Goal: Information Seeking & Learning: Compare options

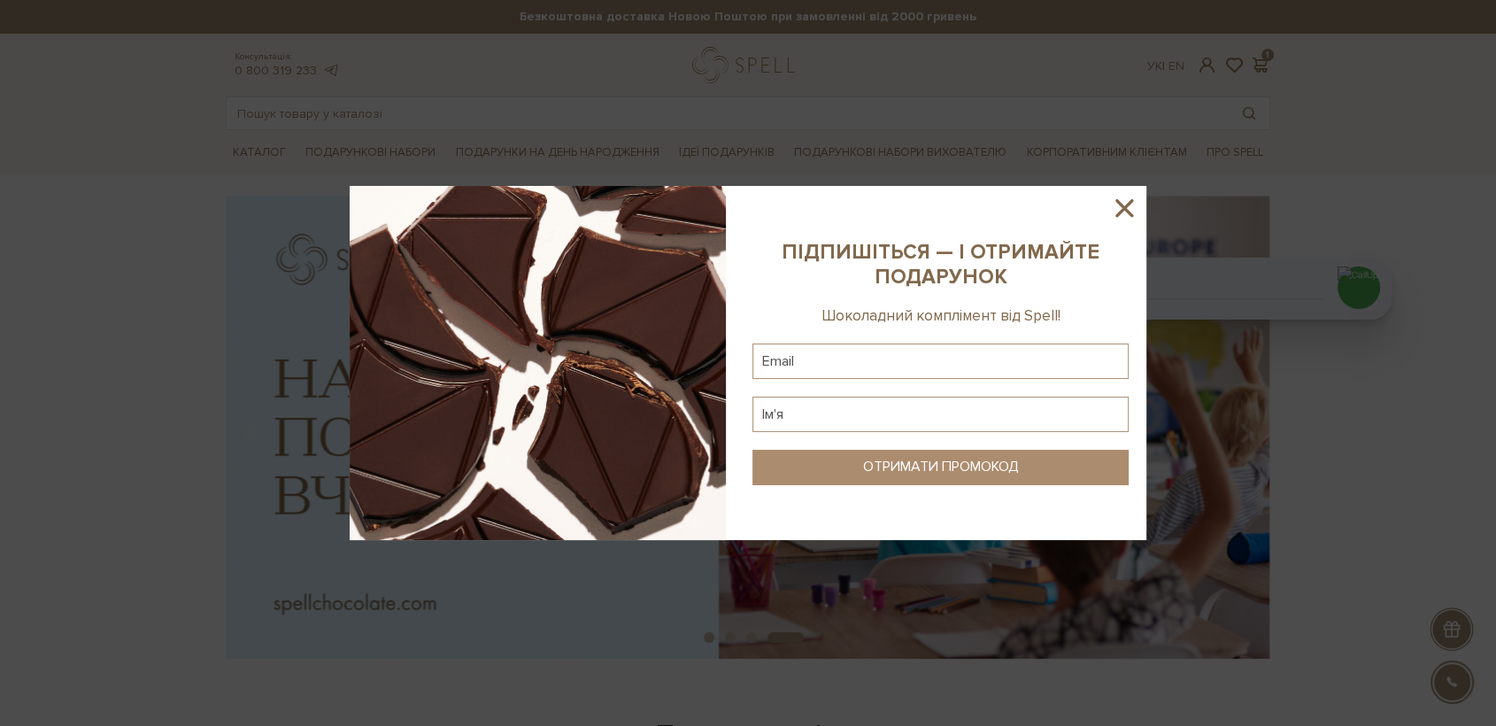
drag, startPoint x: 1125, startPoint y: 208, endPoint x: 352, endPoint y: 74, distance: 785.3
click at [1119, 207] on icon at bounding box center [1124, 208] width 30 height 30
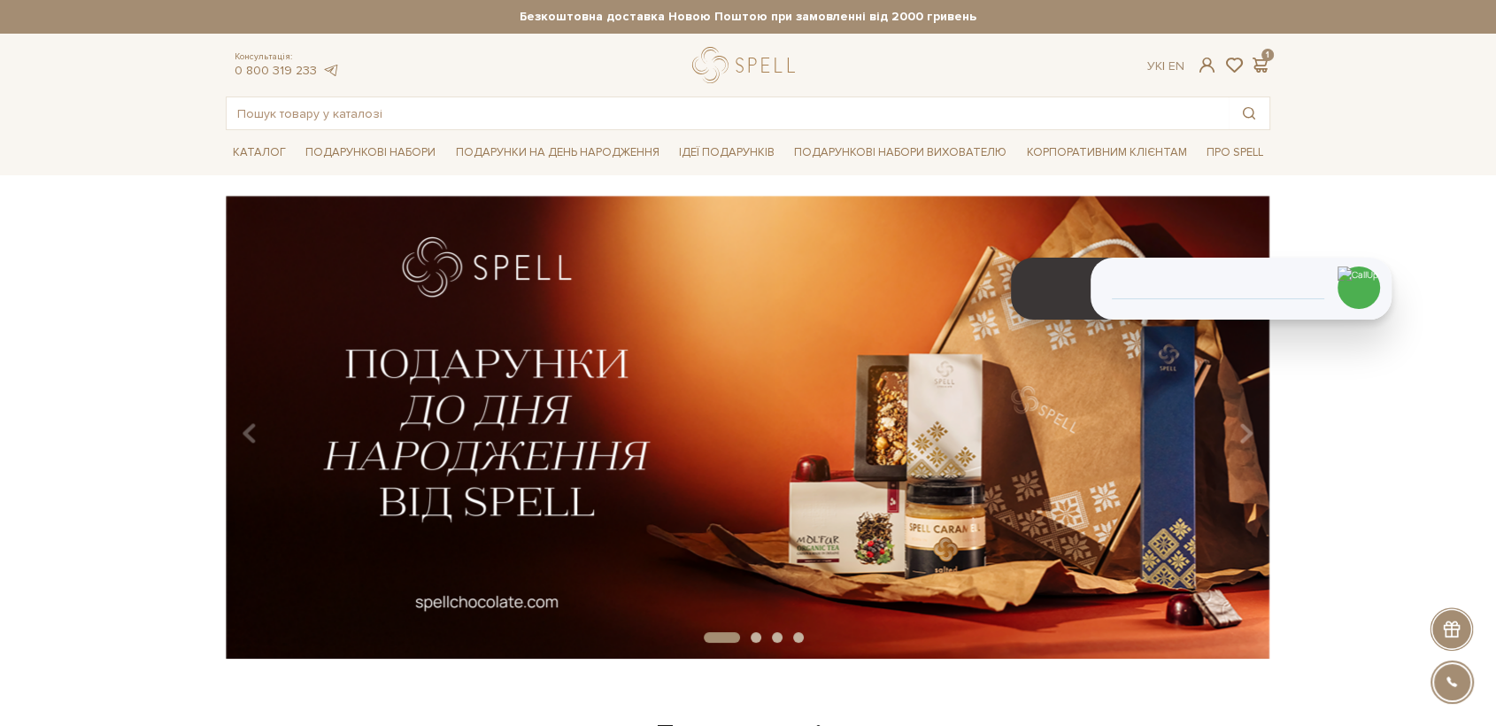
click at [743, 66] on div at bounding box center [747, 65] width 111 height 36
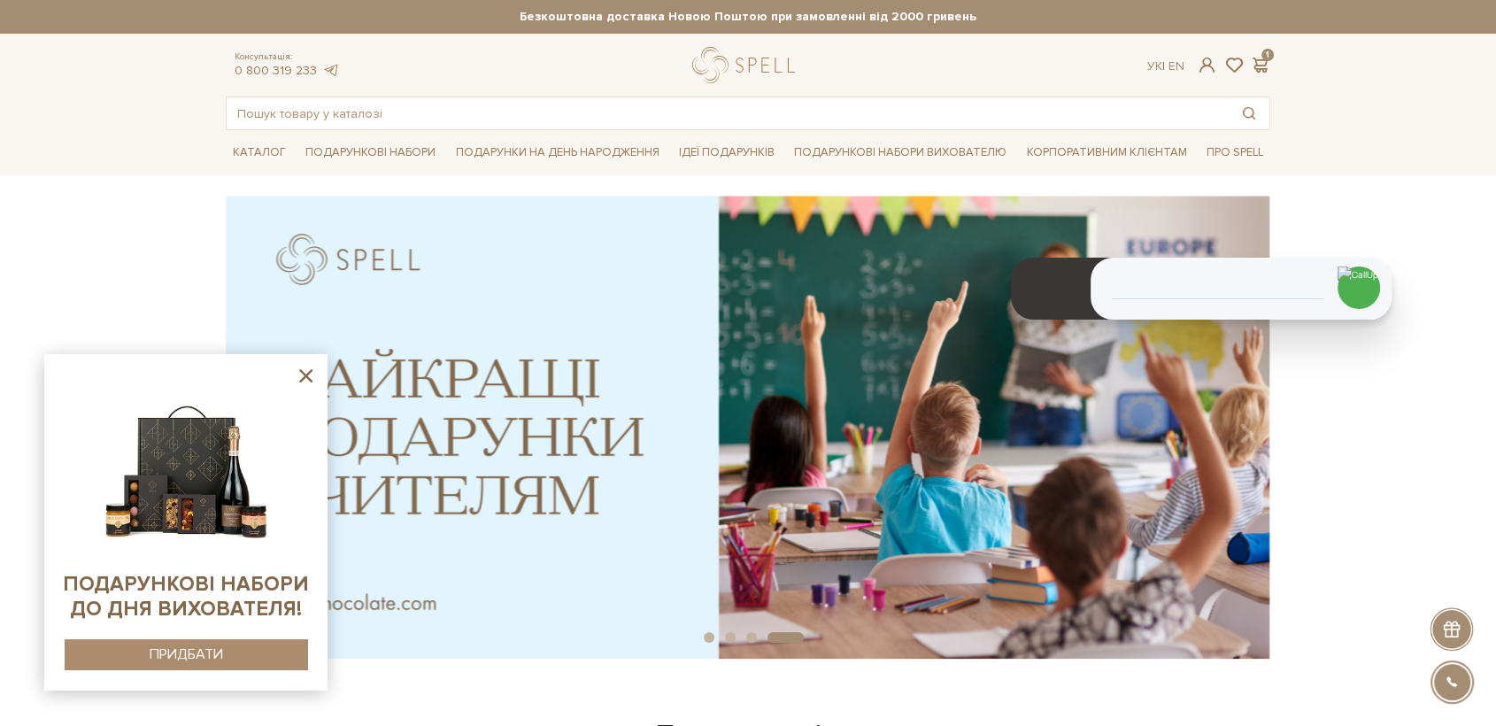
click at [305, 377] on icon at bounding box center [306, 376] width 22 height 22
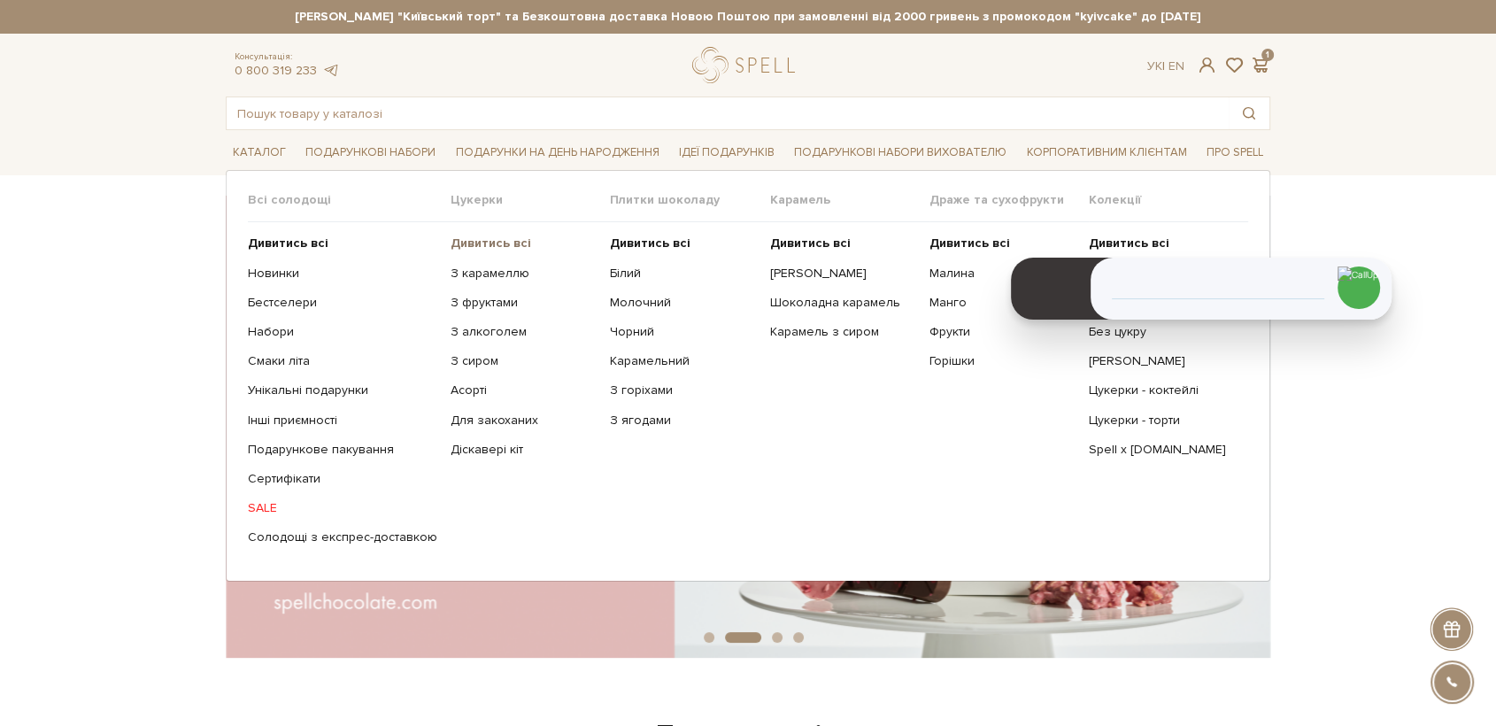
click at [489, 236] on b "Дивитись всі" at bounding box center [491, 243] width 81 height 15
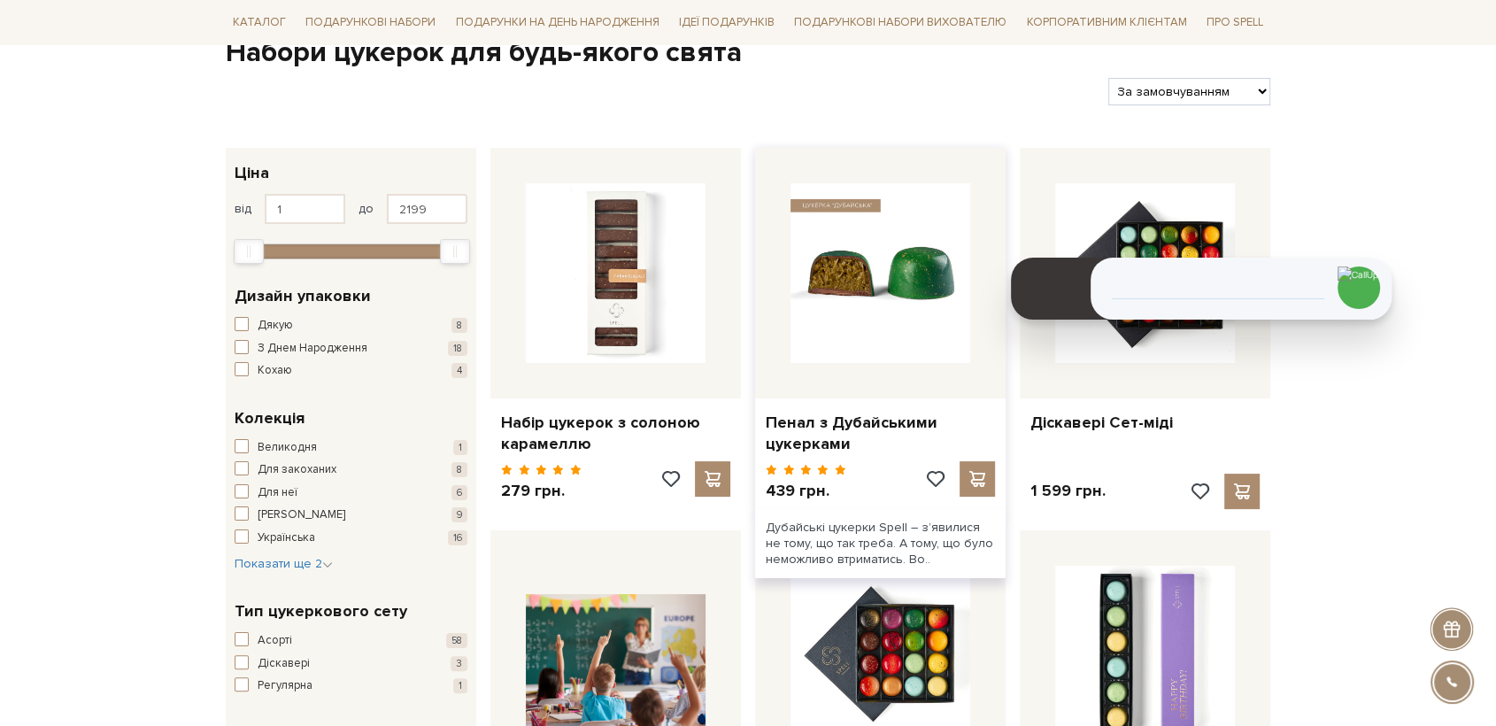
scroll to position [197, 0]
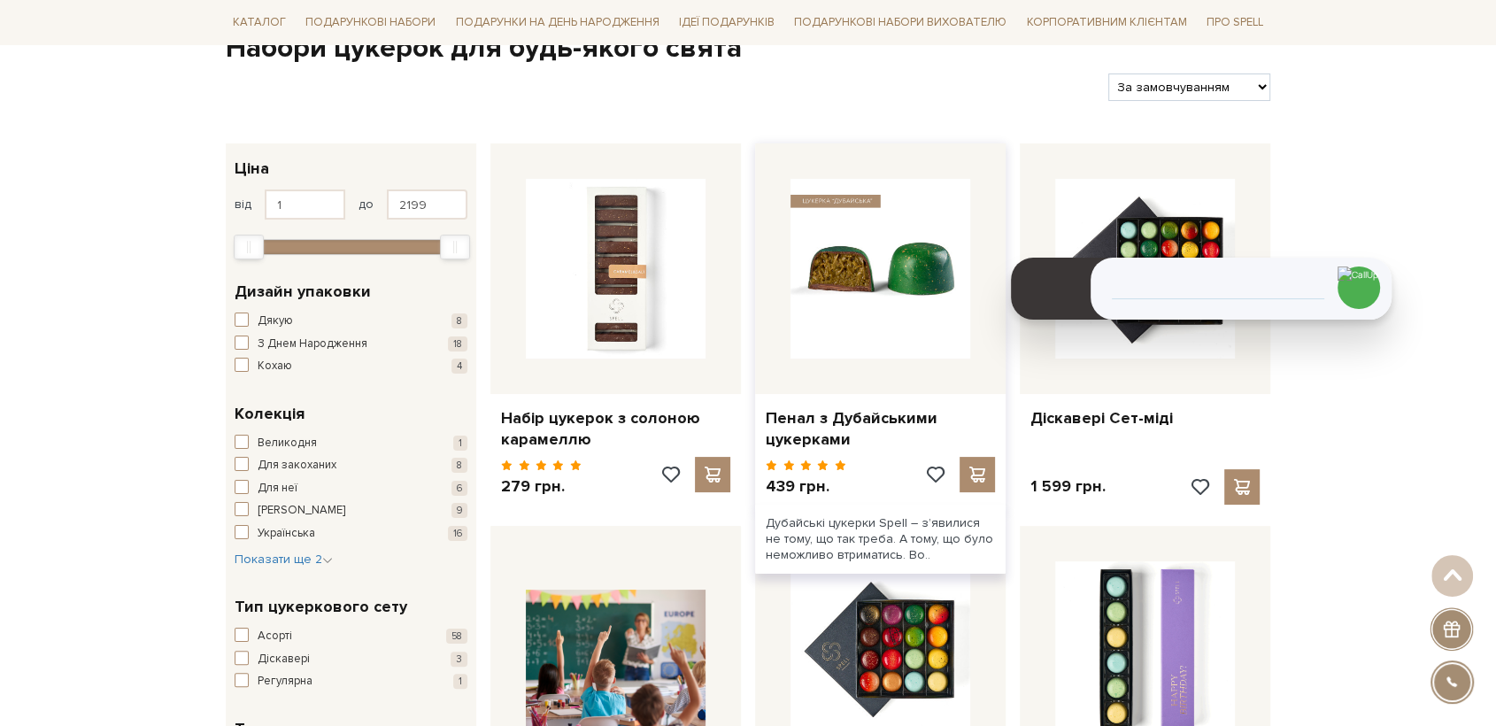
click at [864, 301] on img at bounding box center [881, 269] width 180 height 180
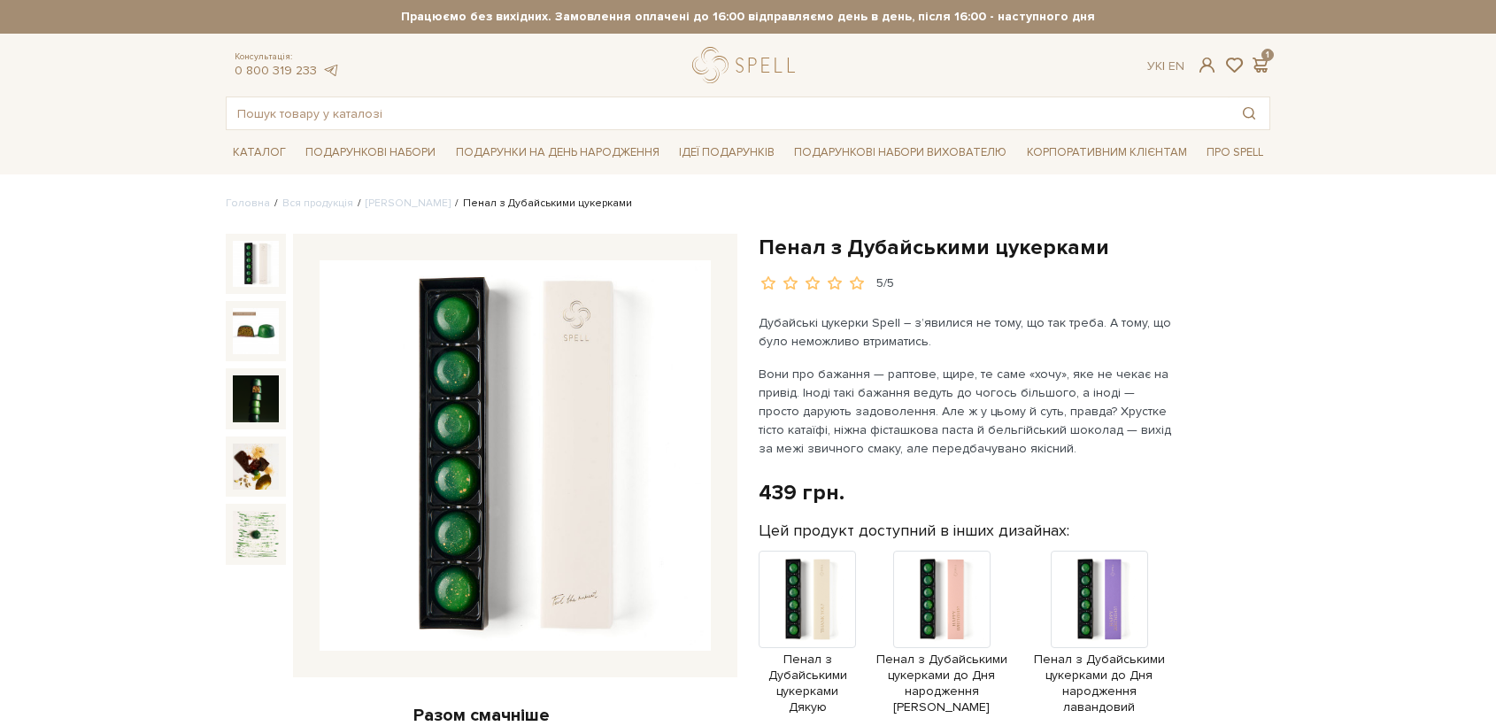
click at [595, 388] on img at bounding box center [515, 455] width 391 height 391
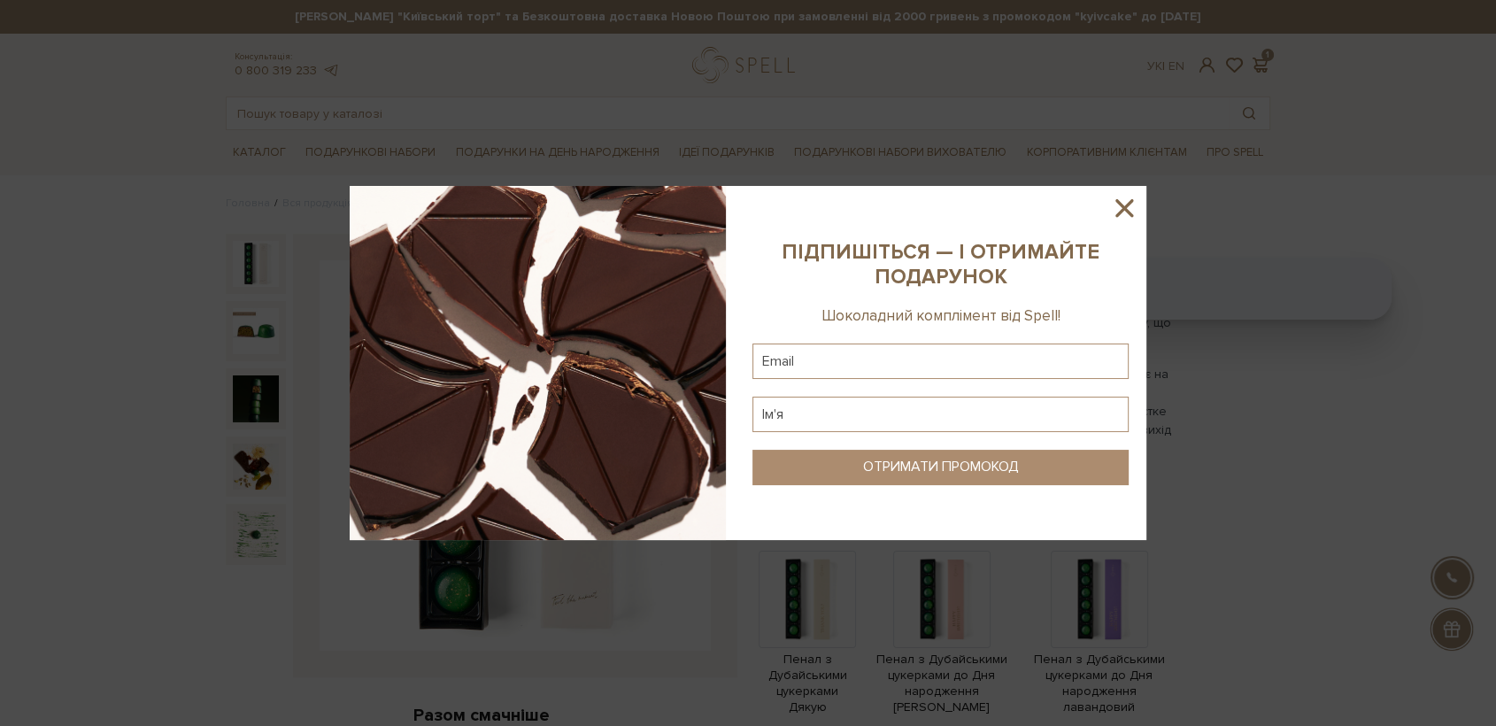
drag, startPoint x: 1116, startPoint y: 206, endPoint x: 916, endPoint y: 386, distance: 269.0
click at [1116, 207] on icon at bounding box center [1124, 208] width 30 height 30
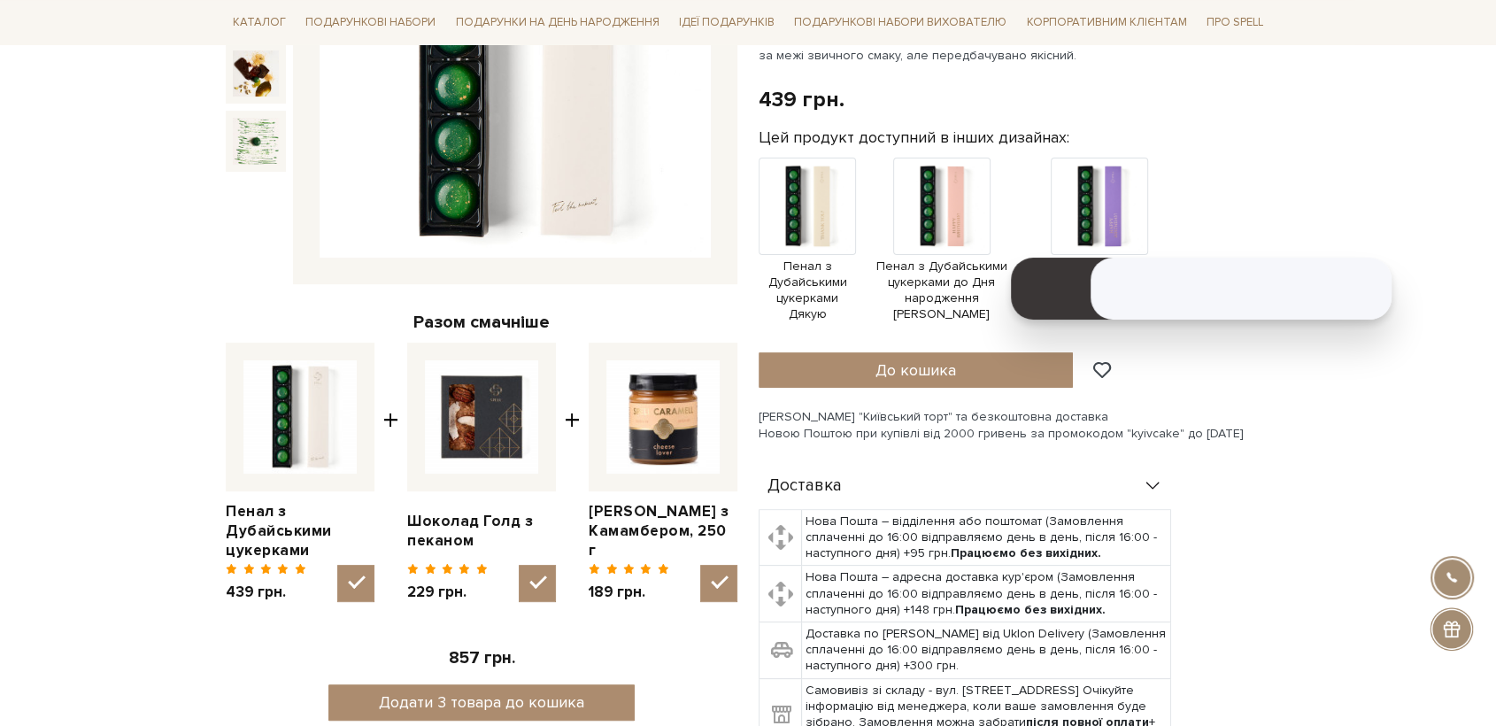
scroll to position [786, 0]
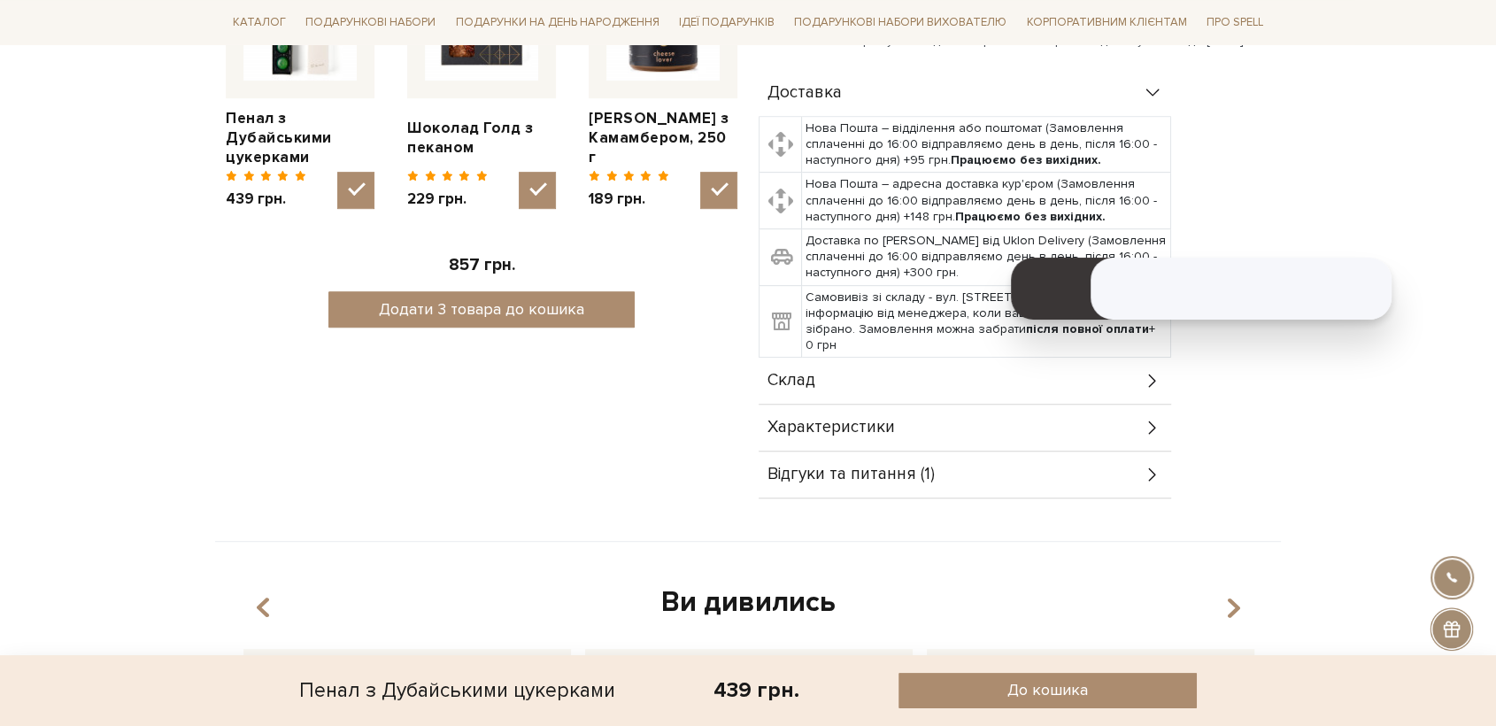
click at [832, 420] on span "Характеристики" at bounding box center [831, 428] width 127 height 16
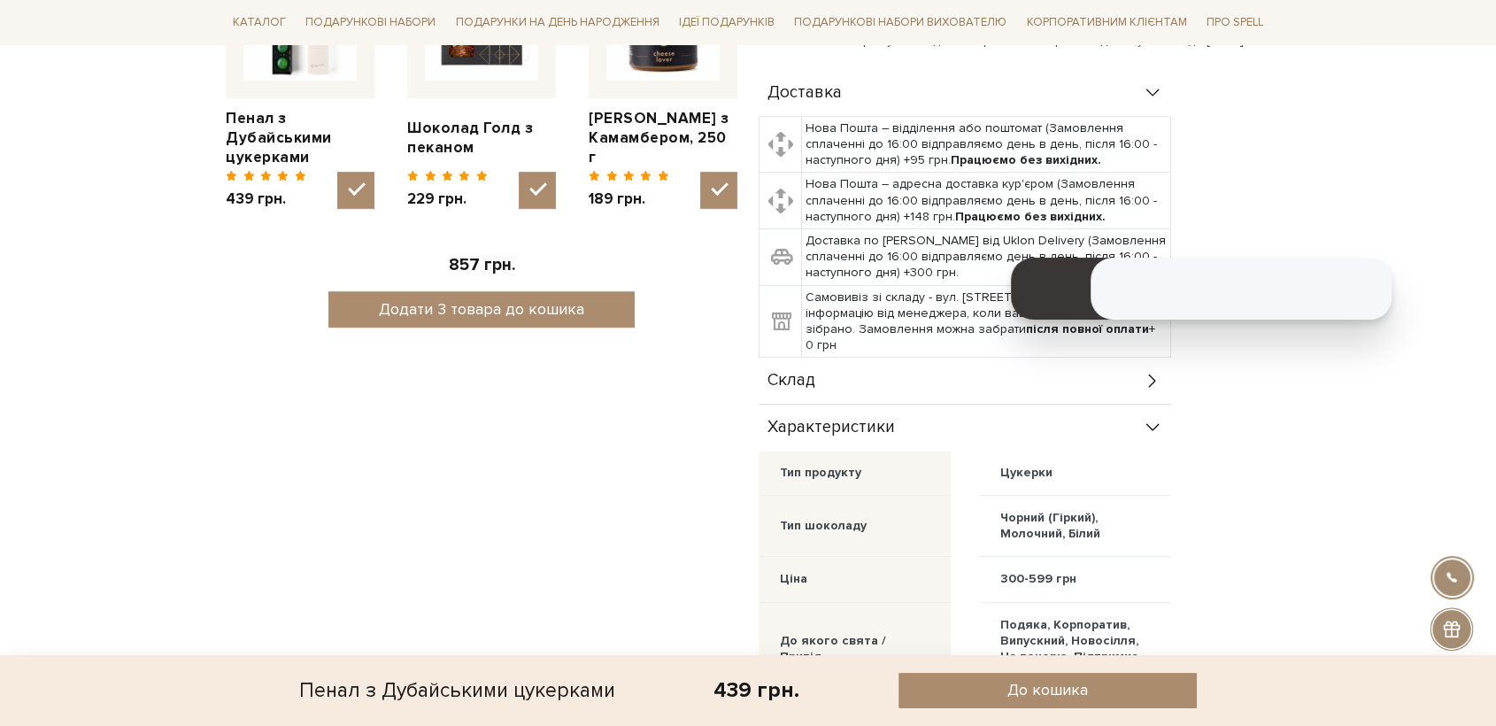
click at [819, 391] on div "Склад" at bounding box center [965, 381] width 413 height 46
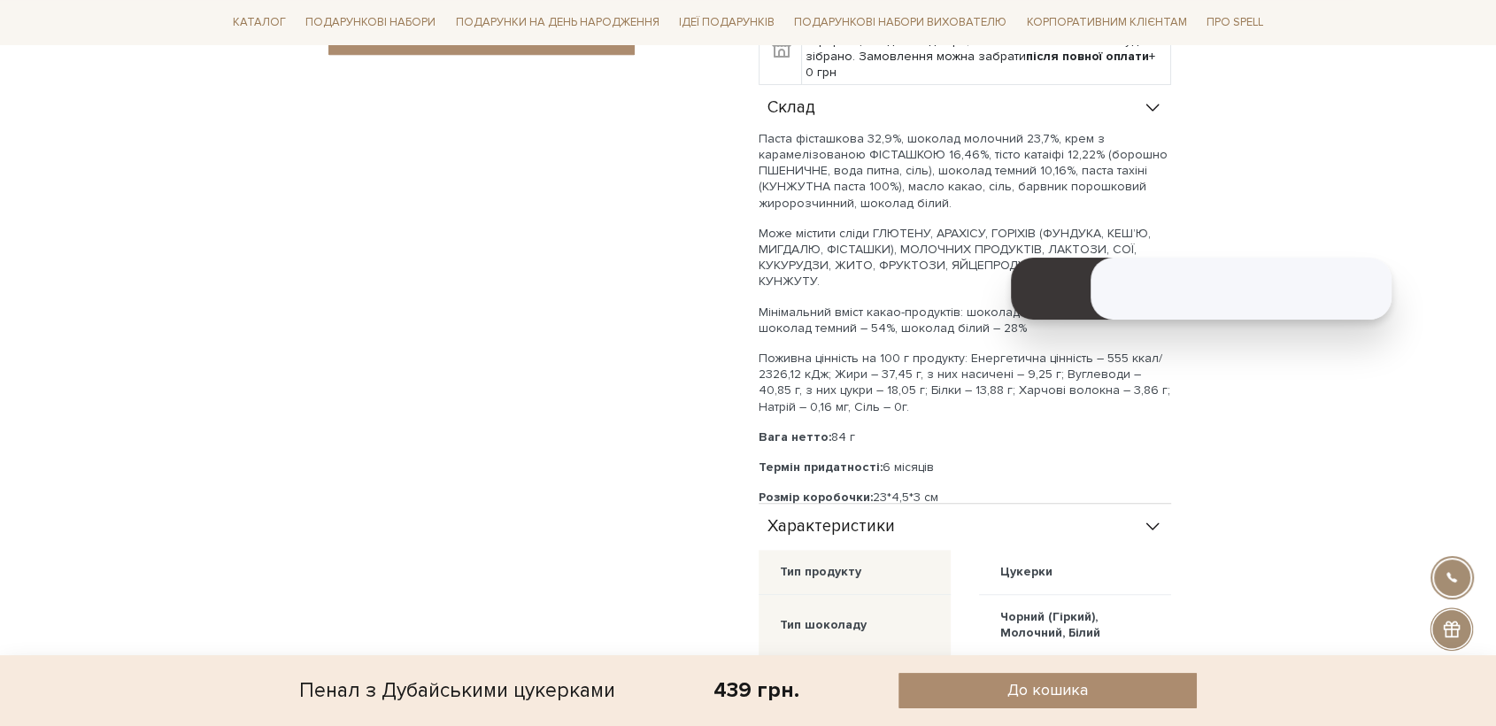
scroll to position [1082, 0]
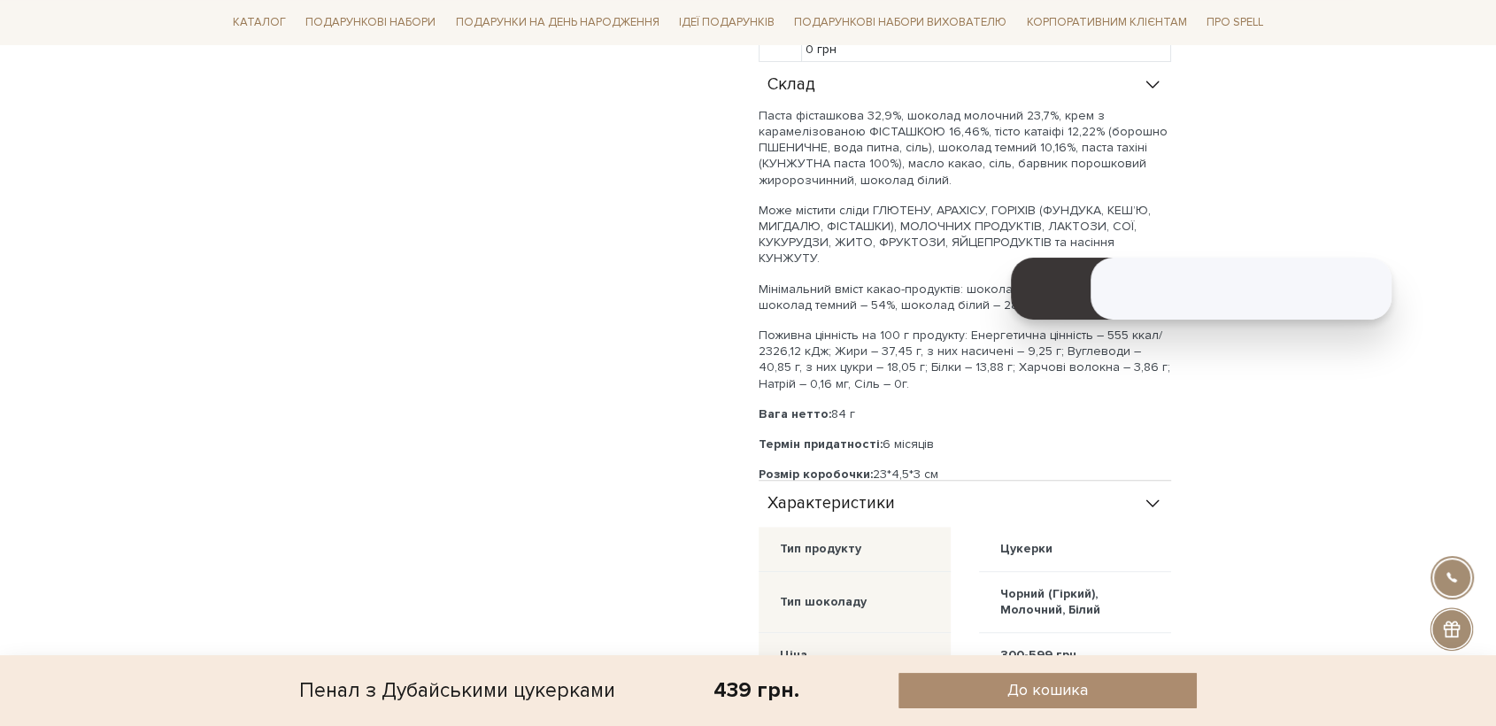
drag, startPoint x: 942, startPoint y: 460, endPoint x: 745, endPoint y: 463, distance: 197.5
click at [745, 463] on div "Пенал з Дубайськими цукерками 5/5 Разом смачніше Пенал з Дубайськими цукерками …" at bounding box center [748, 131] width 1066 height 1959
click at [963, 440] on div "Паста фісташкова 32,9%, шоколад молочний 23,7%, крем з карамелізованою ФІСТАШКО…" at bounding box center [965, 295] width 413 height 375
click at [954, 467] on p "Розмір коробочки: 23*4,5*3 см" at bounding box center [965, 475] width 413 height 16
drag, startPoint x: 951, startPoint y: 456, endPoint x: 755, endPoint y: 459, distance: 195.7
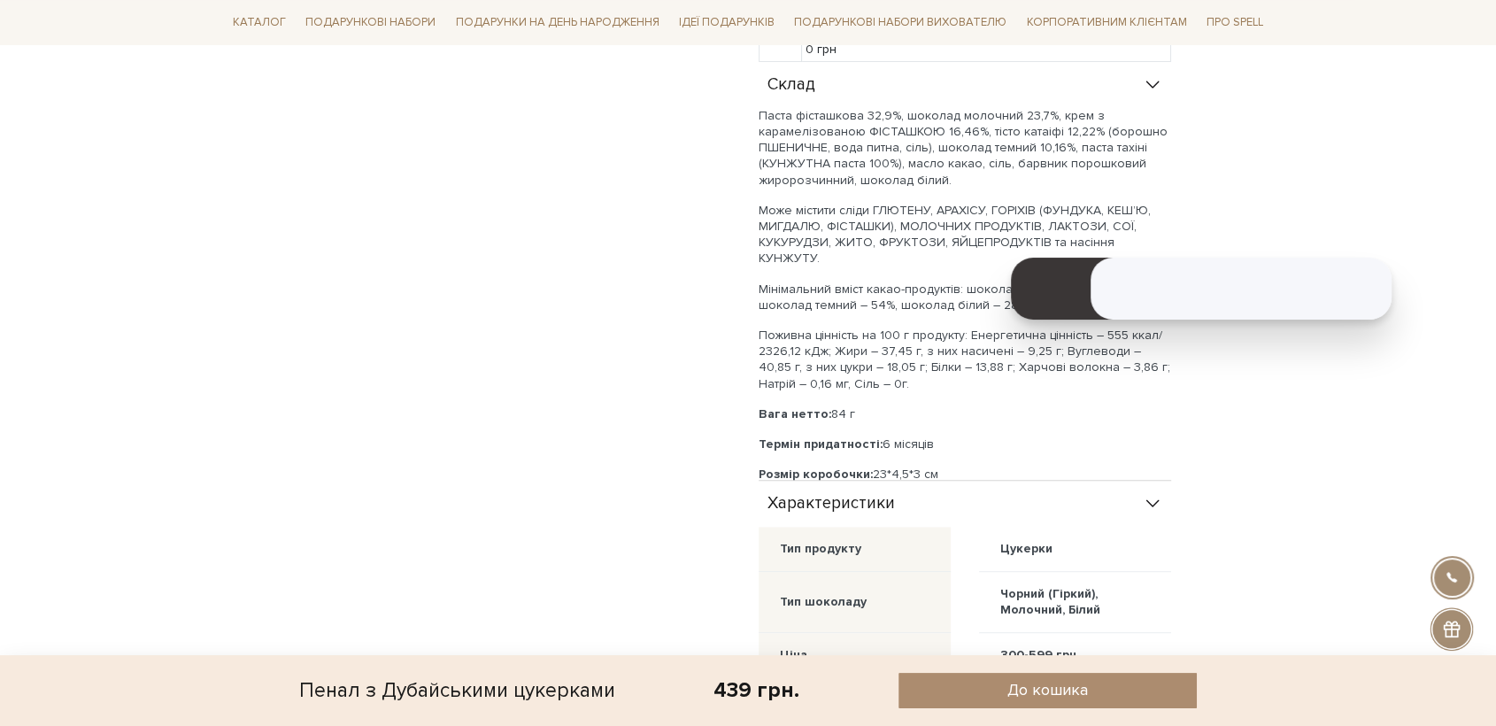
click at [755, 459] on div "Пенал з Дубайськими цукерками 5/5 Дубайські цукерки Spell – з’явилися не тому, …" at bounding box center [1014, 109] width 533 height 1915
copy p "Розмір коробочки: 23*4,5*3 см"
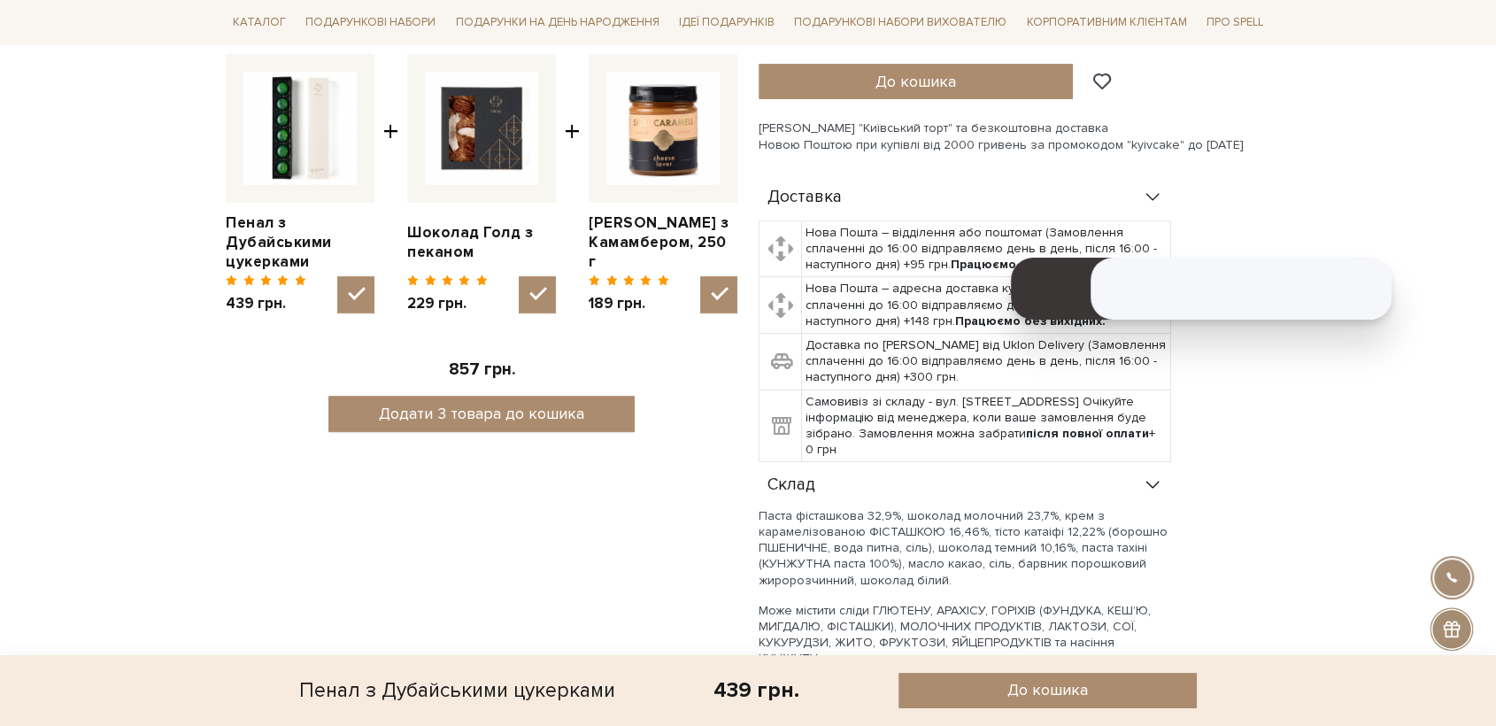
scroll to position [295, 0]
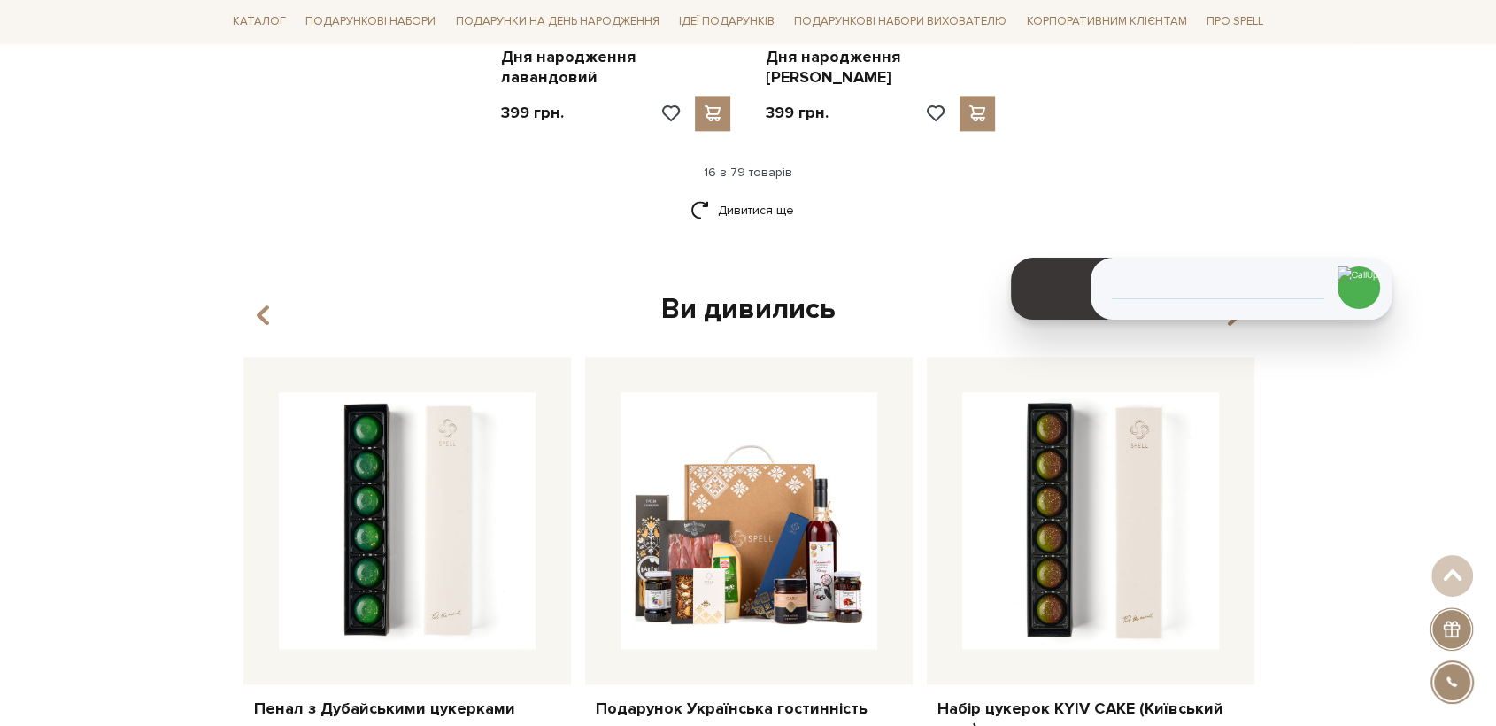
scroll to position [2557, 0]
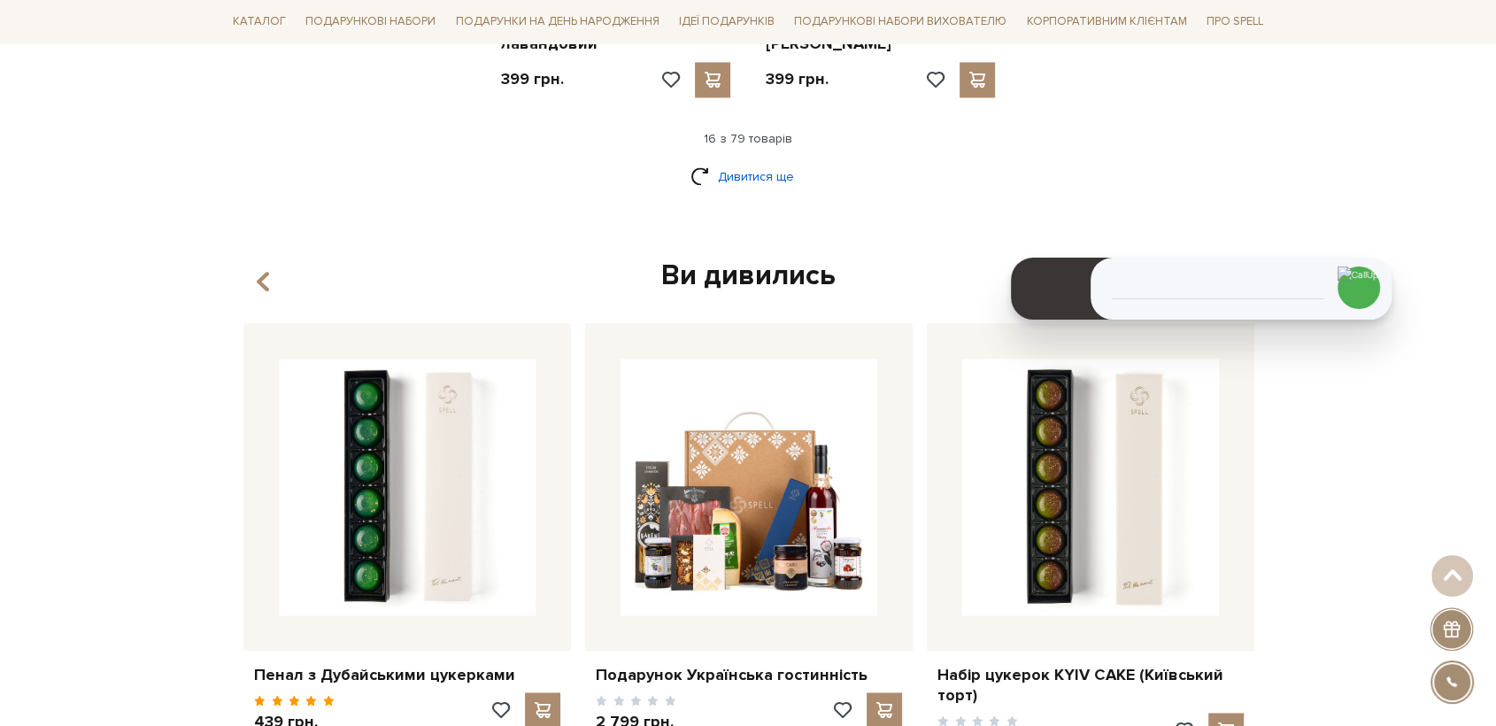
click at [699, 161] on link "Дивитися ще" at bounding box center [748, 176] width 115 height 31
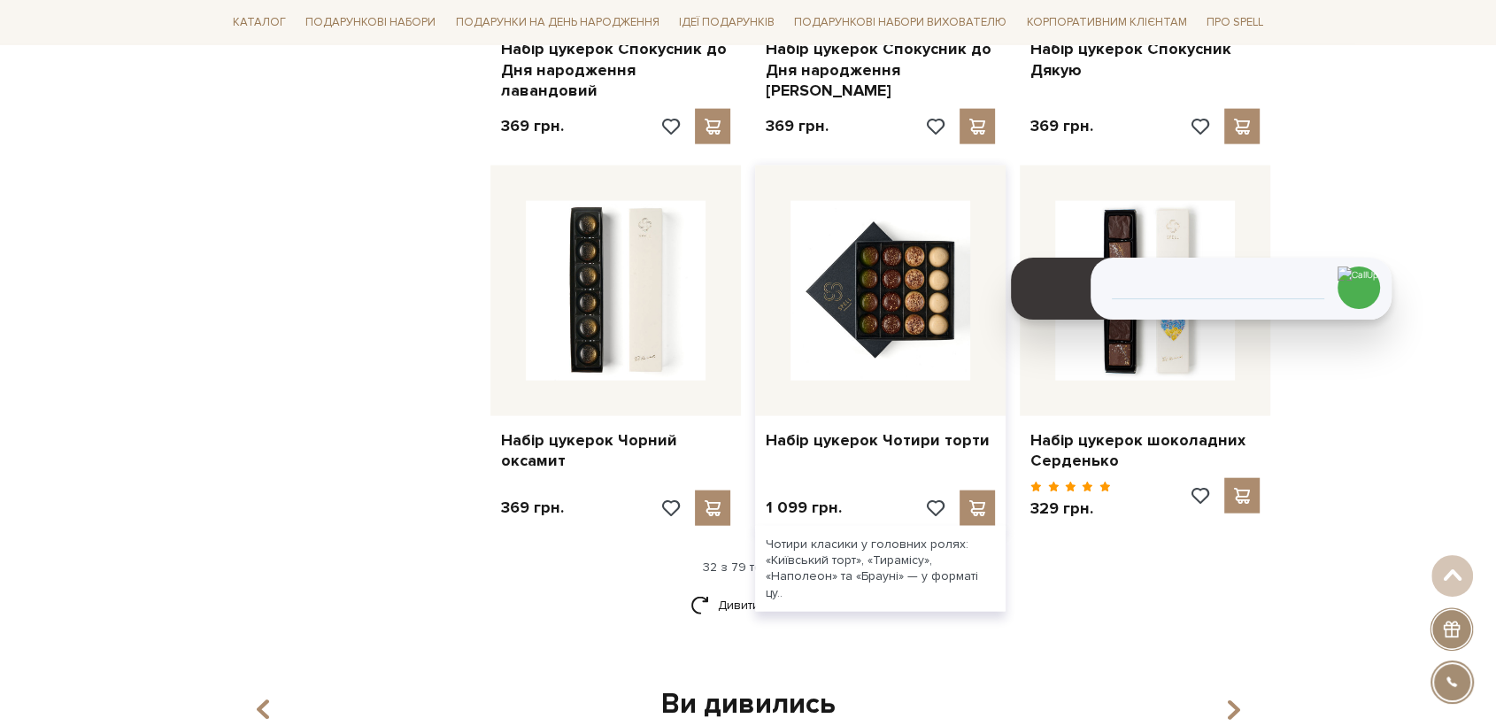
scroll to position [4033, 0]
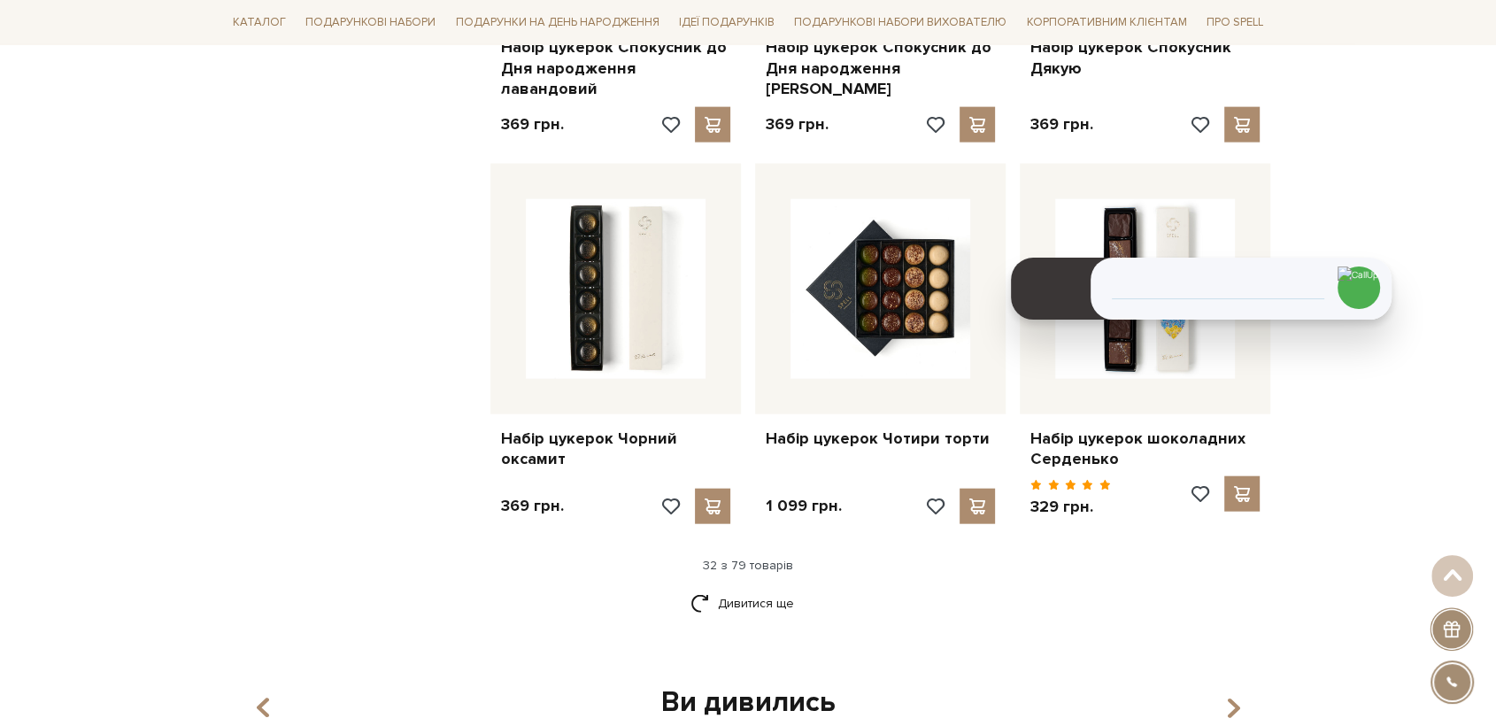
click at [762, 588] on link "Дивитися ще" at bounding box center [748, 603] width 115 height 31
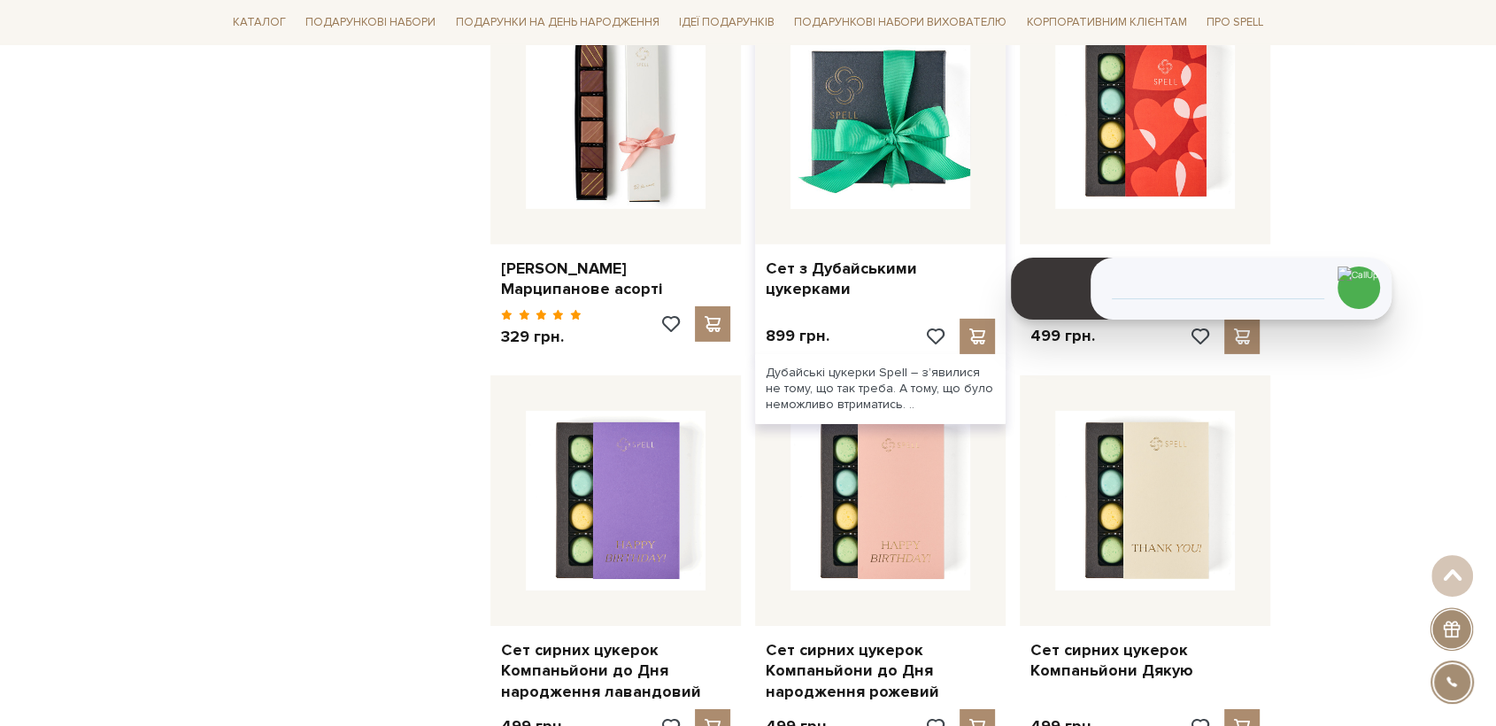
scroll to position [5607, 0]
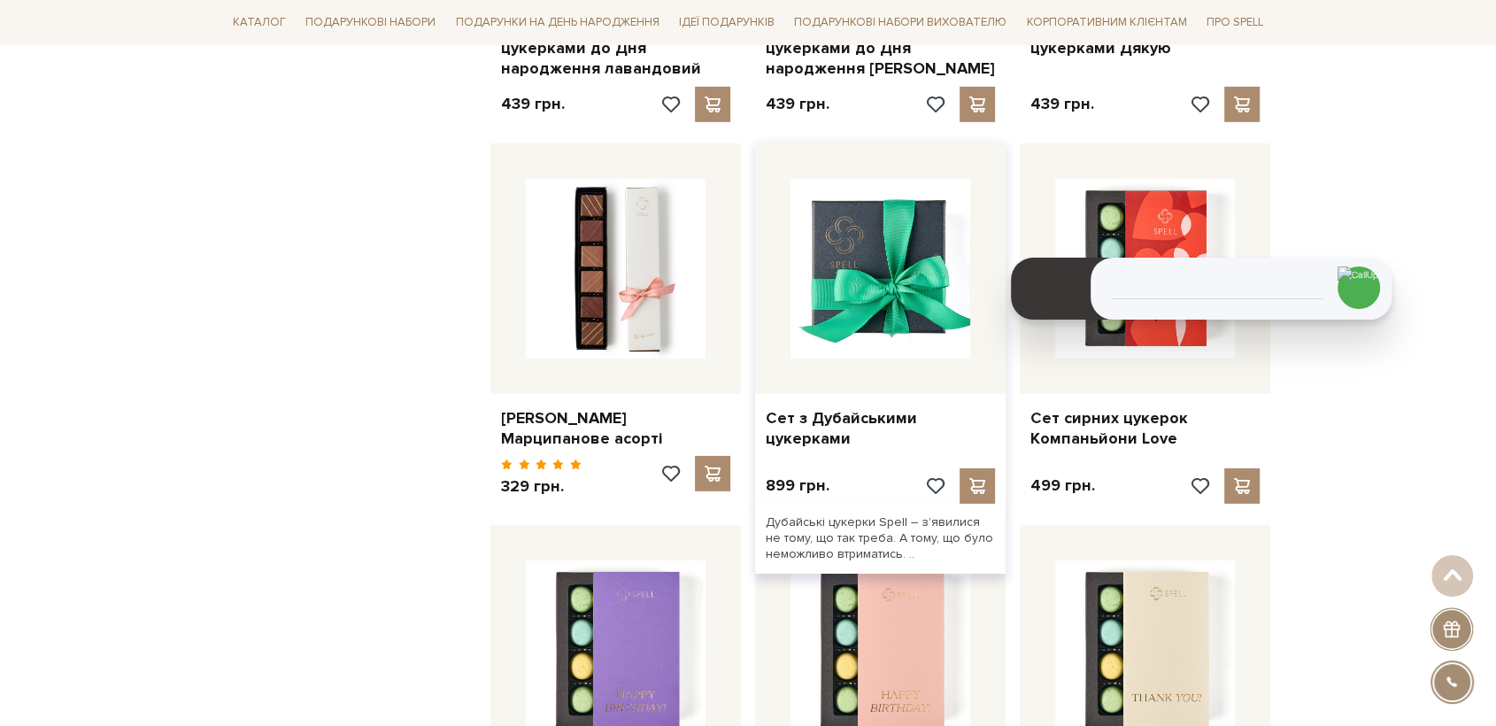
click at [914, 271] on img at bounding box center [881, 269] width 180 height 180
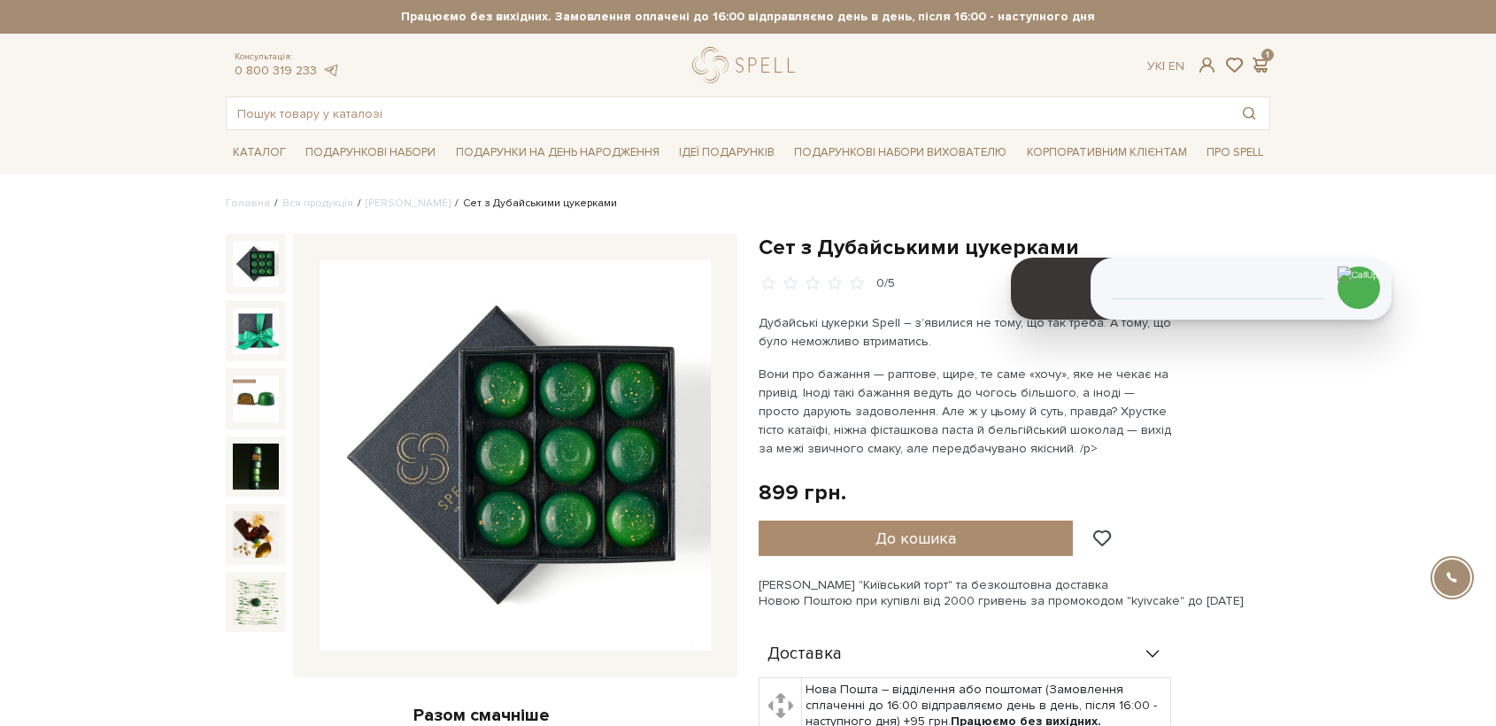
click at [602, 444] on img at bounding box center [515, 455] width 391 height 391
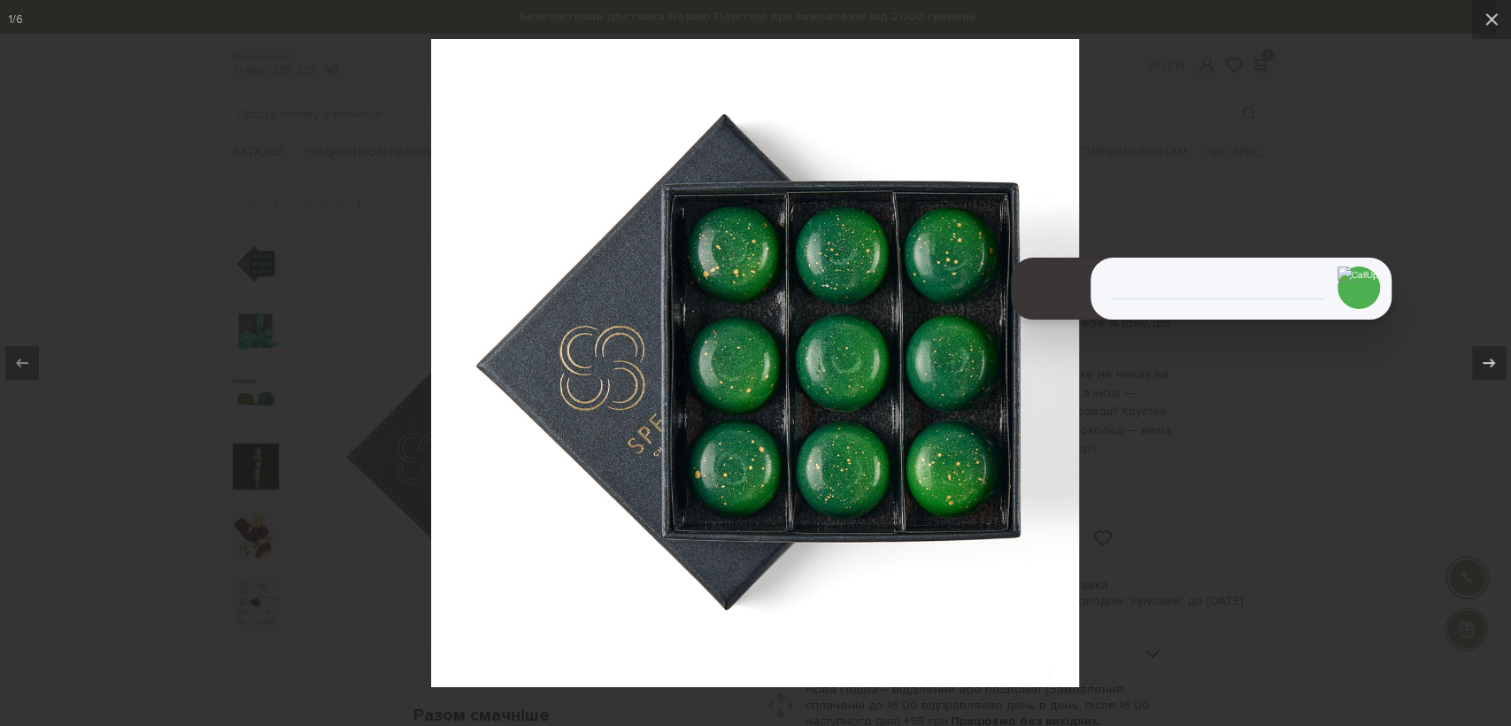
click at [1241, 593] on div at bounding box center [755, 363] width 1511 height 726
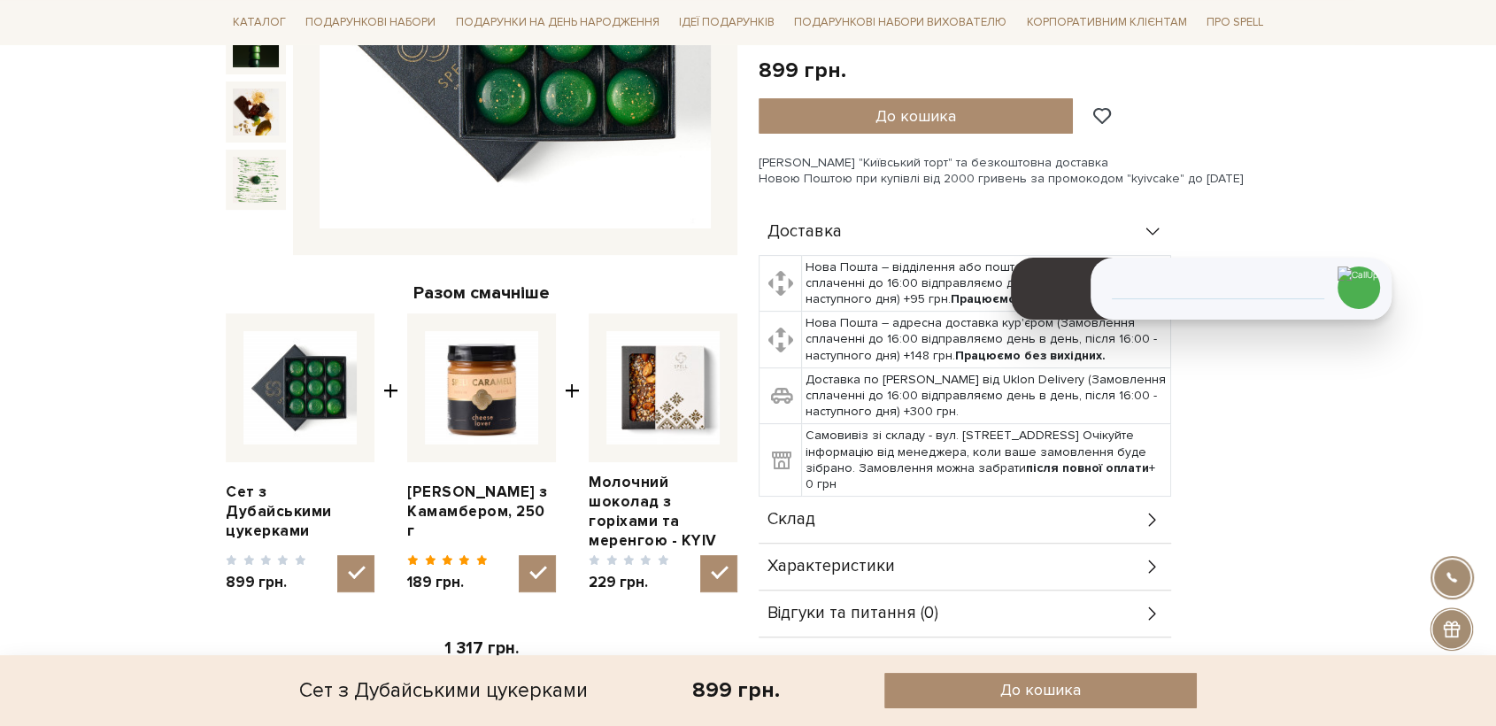
scroll to position [590, 0]
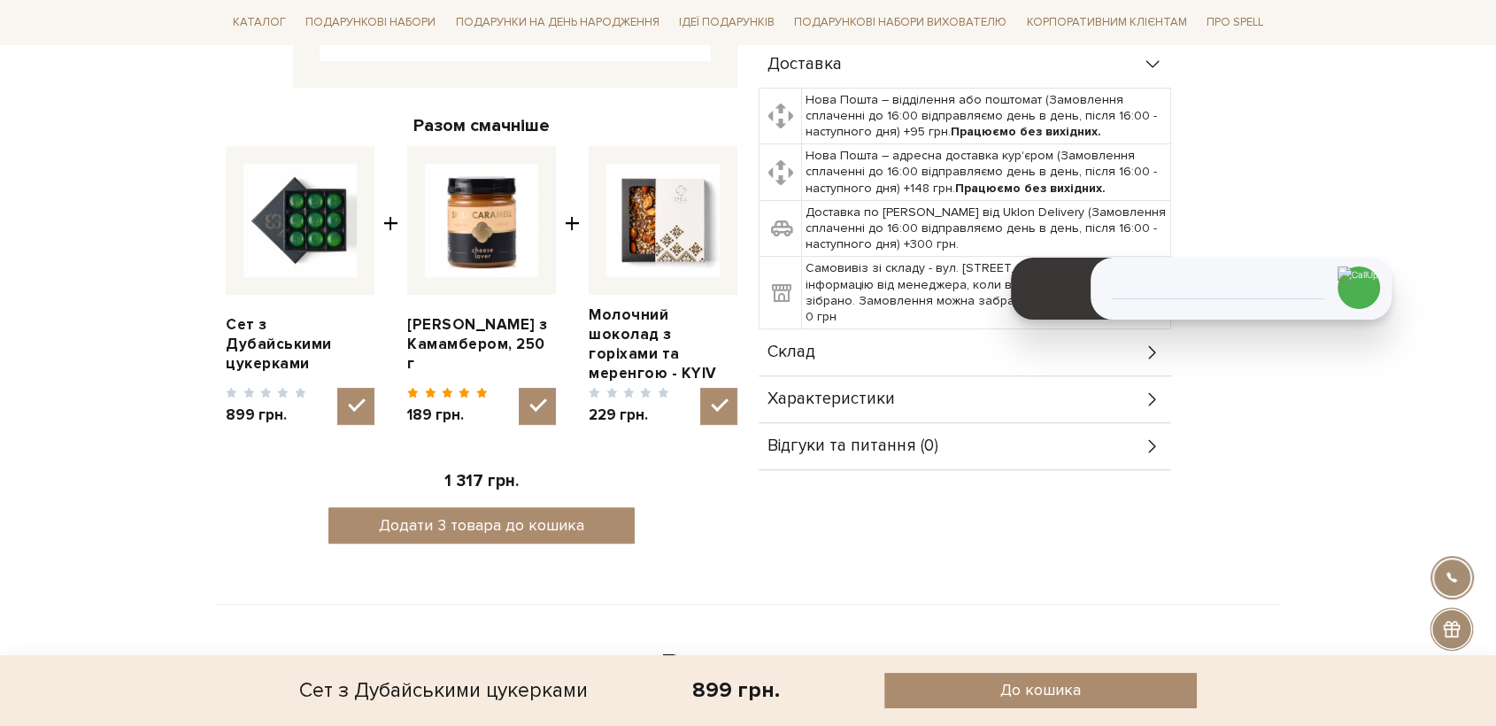
click at [803, 362] on div "Склад" at bounding box center [965, 352] width 413 height 46
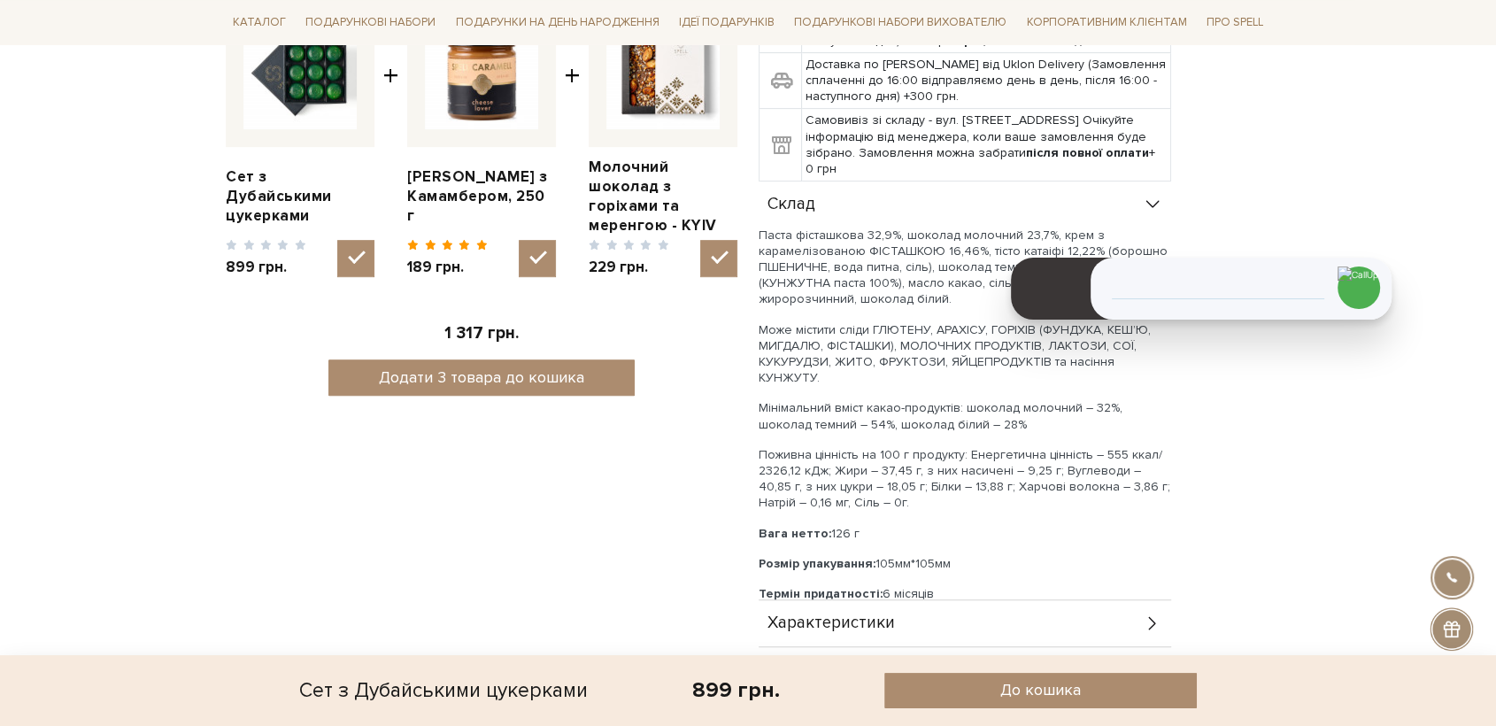
scroll to position [984, 0]
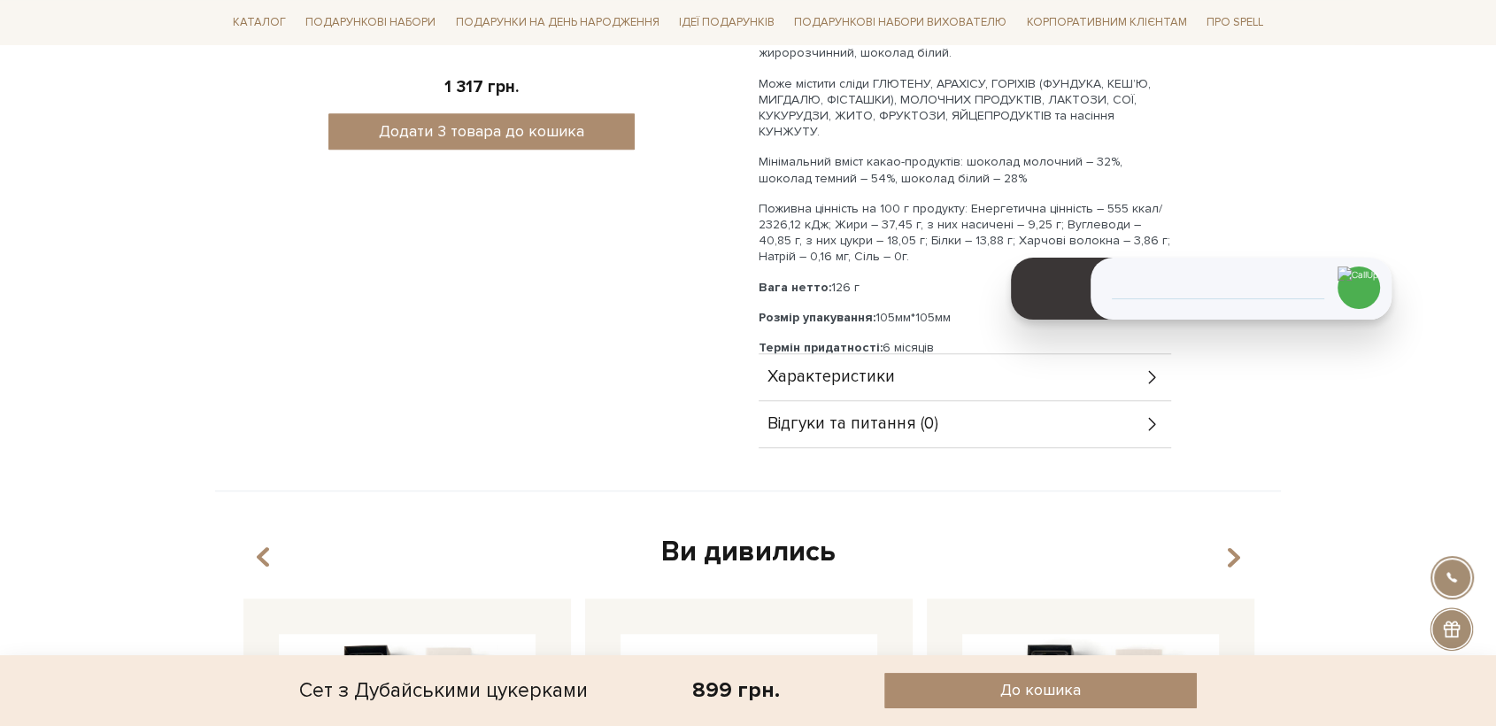
drag, startPoint x: 956, startPoint y: 300, endPoint x: 753, endPoint y: 305, distance: 203.7
copy p "Розмір упакування: 105мм*105мм"
click at [188, 521] on body "Подарункові набори SALE Корпоративним клієнтам Доставка і оплата Консультація: …" at bounding box center [748, 670] width 1496 height 3309
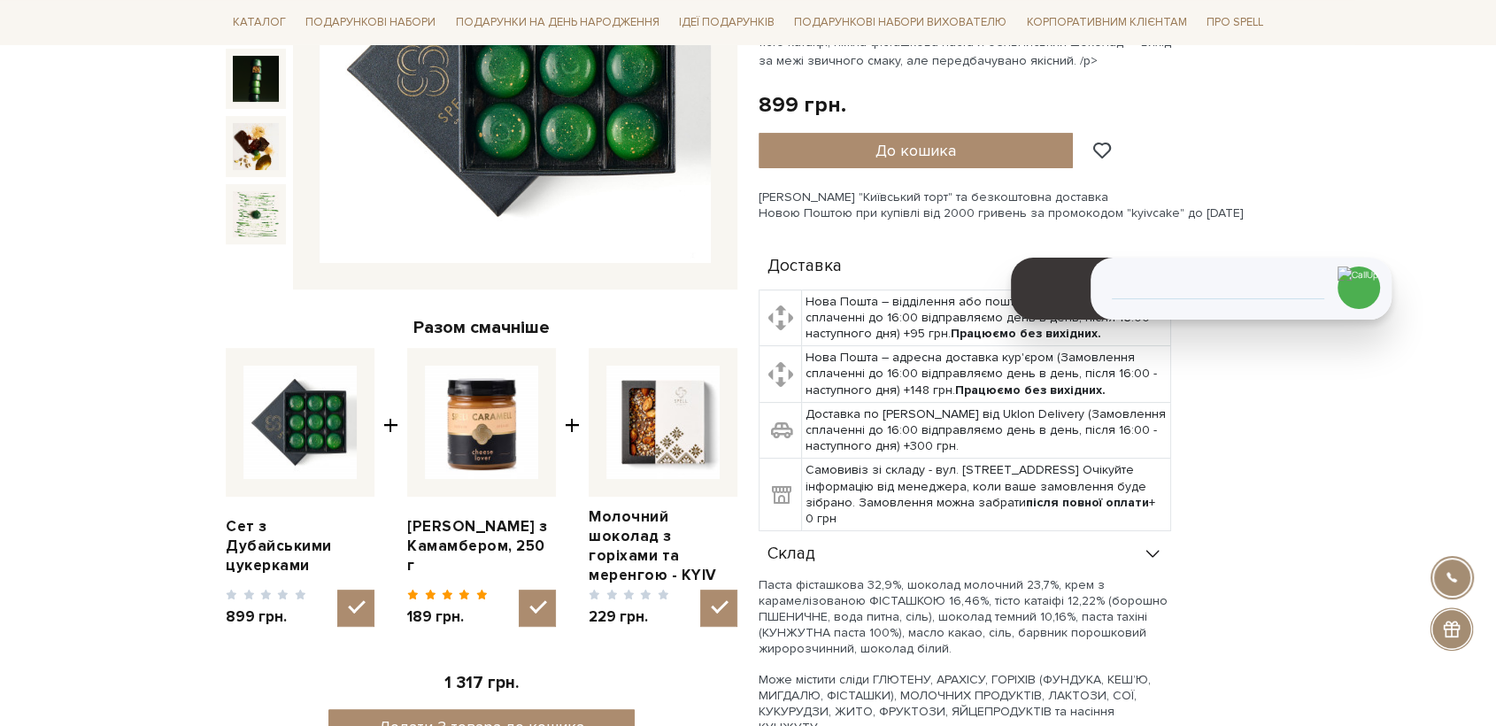
scroll to position [197, 0]
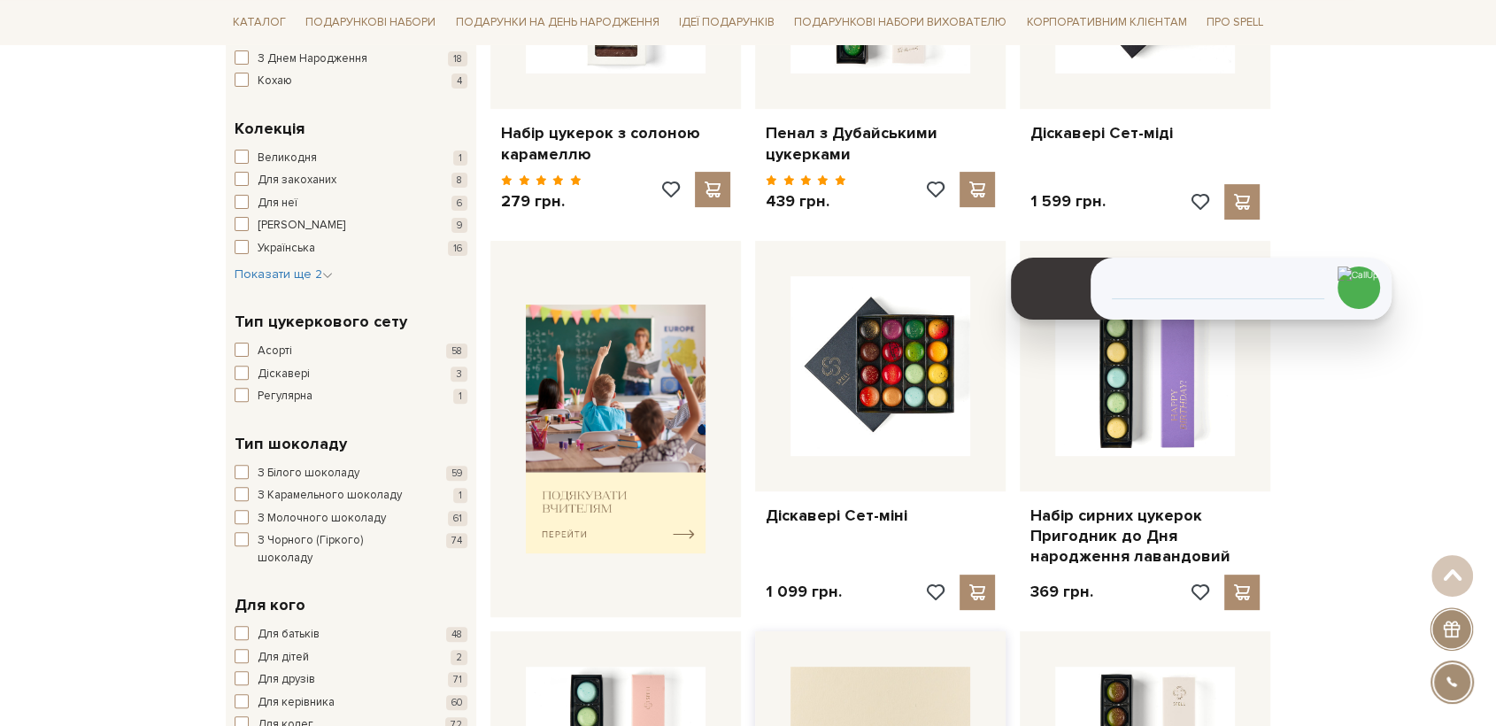
scroll to position [460, 0]
